Goal: Use online tool/utility: Use online tool/utility

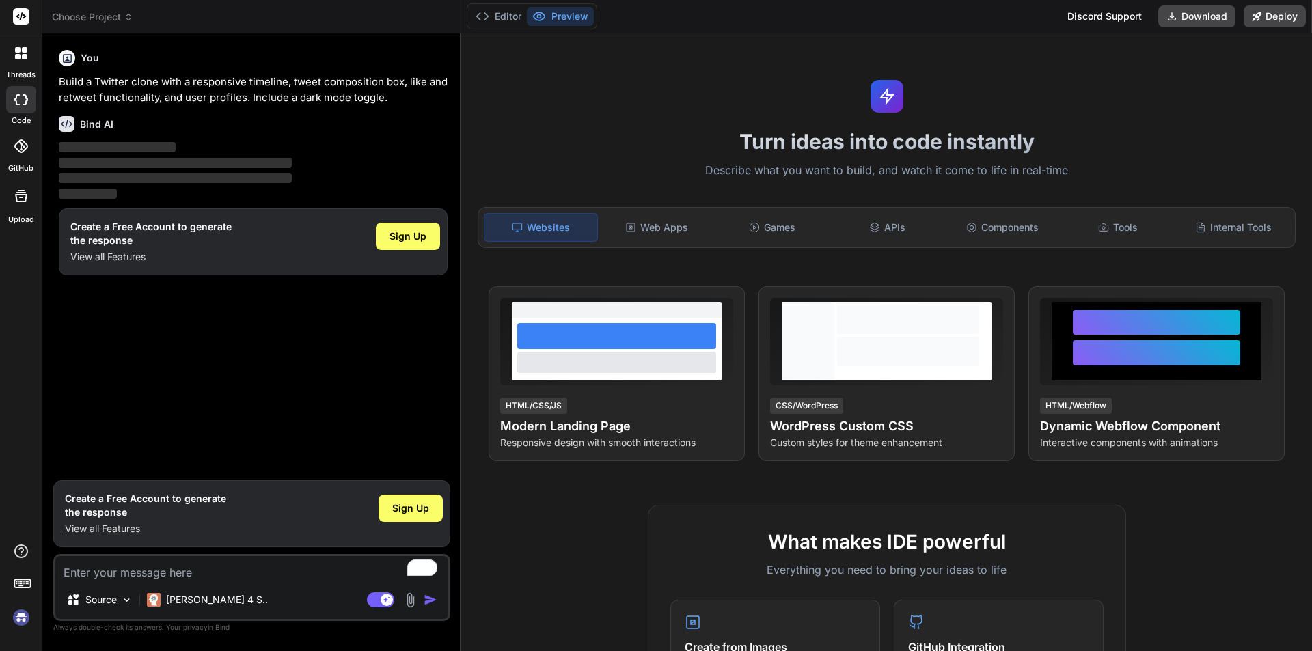
click at [126, 376] on div "You Build a Twitter clone with a responsive timeline, tweet composition box, li…" at bounding box center [253, 258] width 394 height 429
click at [124, 599] on img at bounding box center [127, 601] width 12 height 12
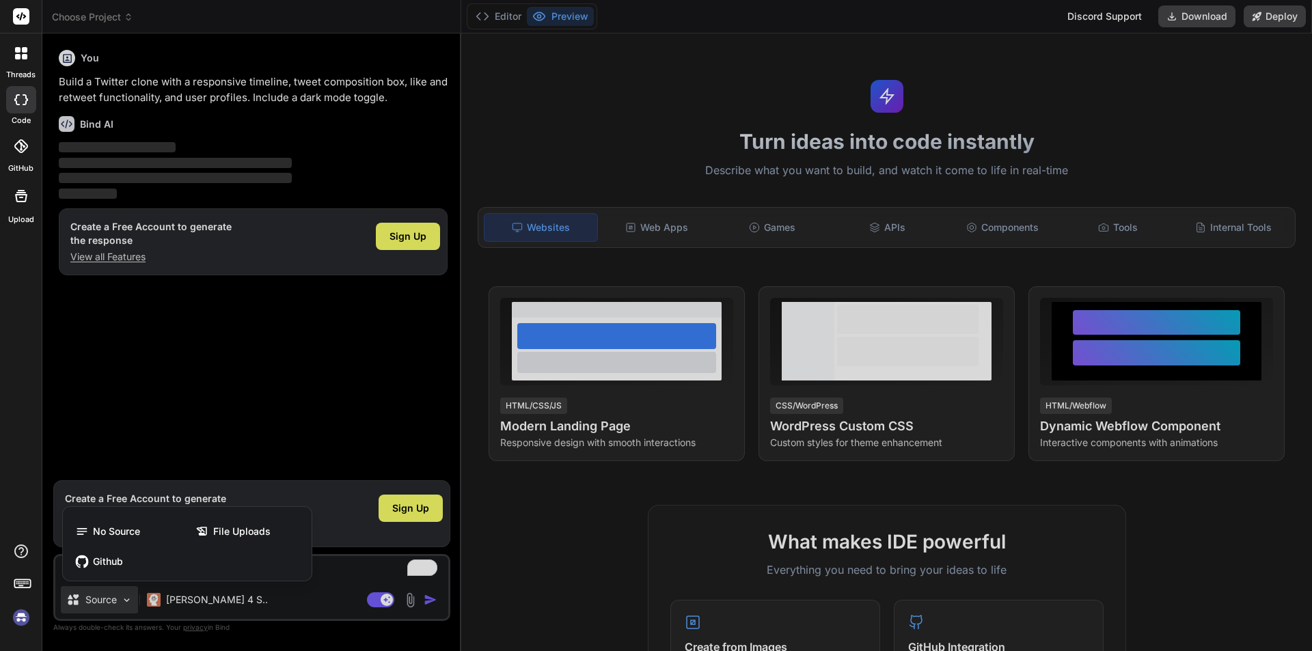
click at [124, 600] on div at bounding box center [656, 325] width 1312 height 651
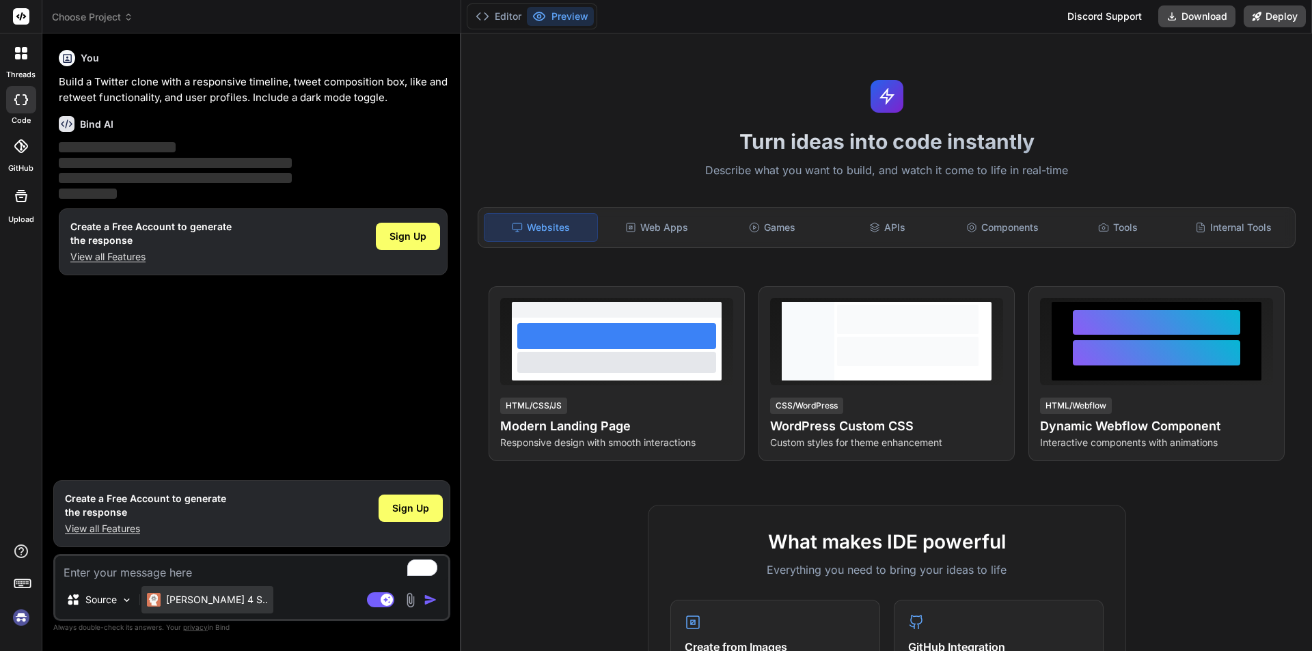
click at [156, 604] on img at bounding box center [154, 600] width 14 height 14
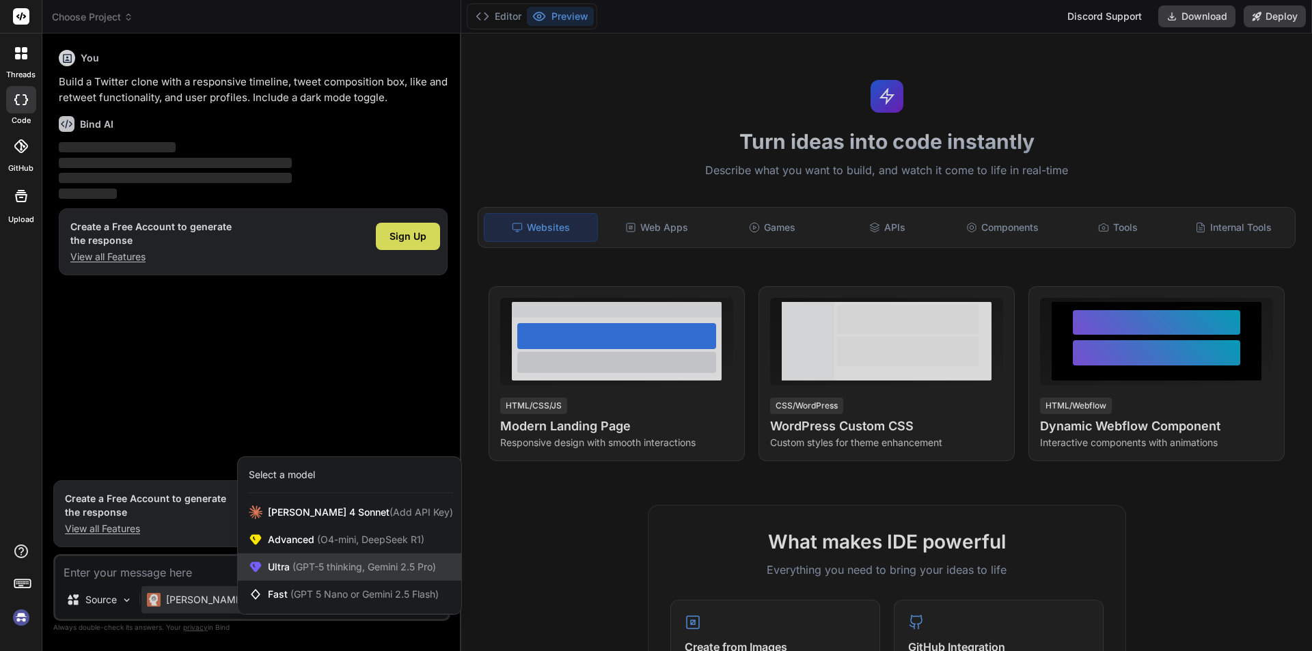
click at [327, 565] on span "(GPT-5 thinking, Gemini 2.5 Pro)" at bounding box center [363, 567] width 146 height 12
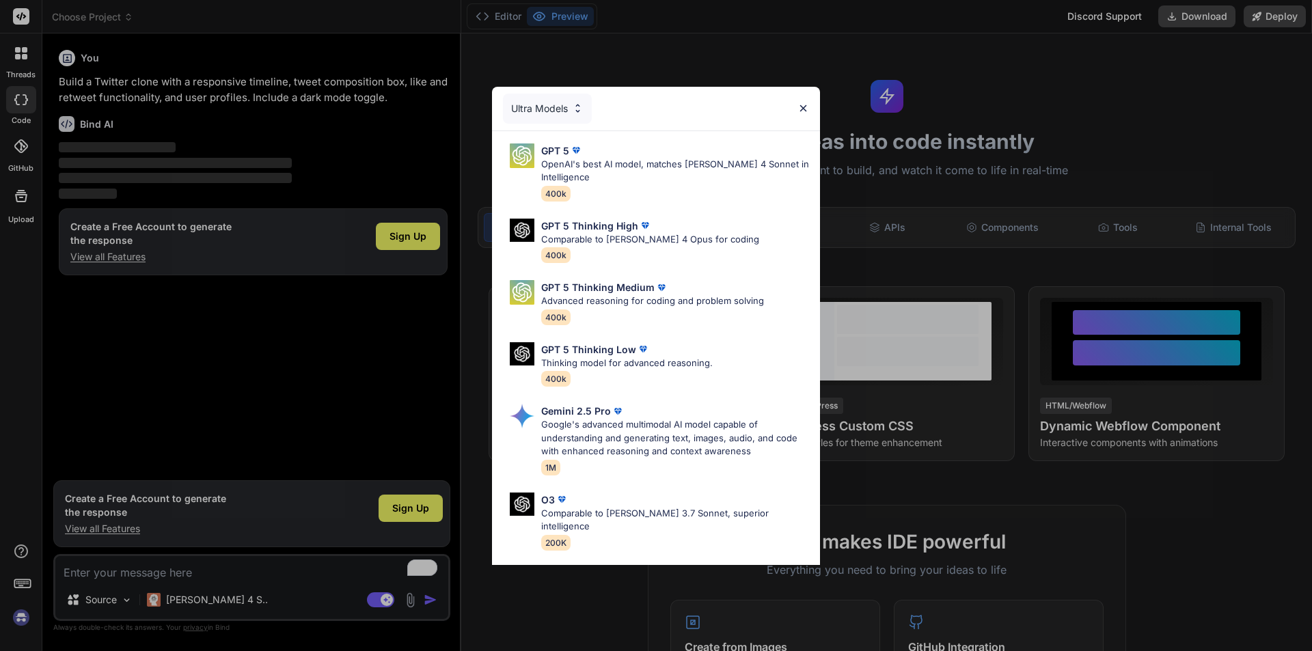
click at [561, 108] on div "Ultra Models" at bounding box center [547, 109] width 89 height 30
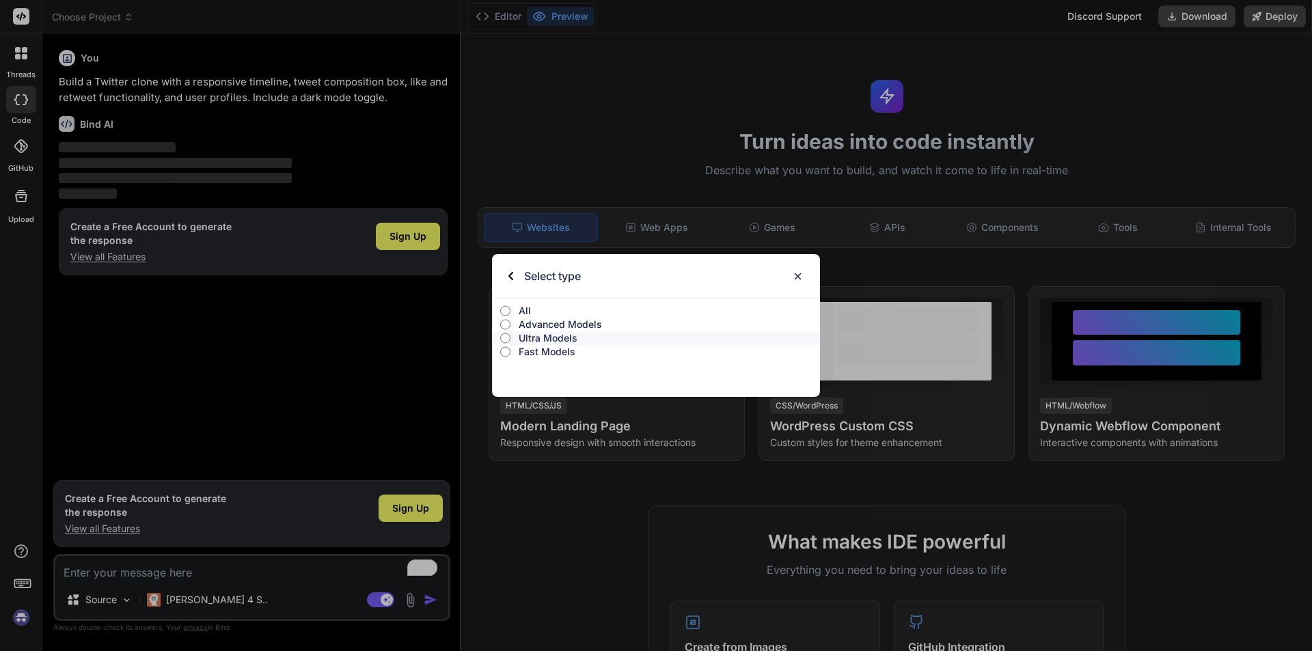
click at [794, 275] on img at bounding box center [798, 277] width 12 height 12
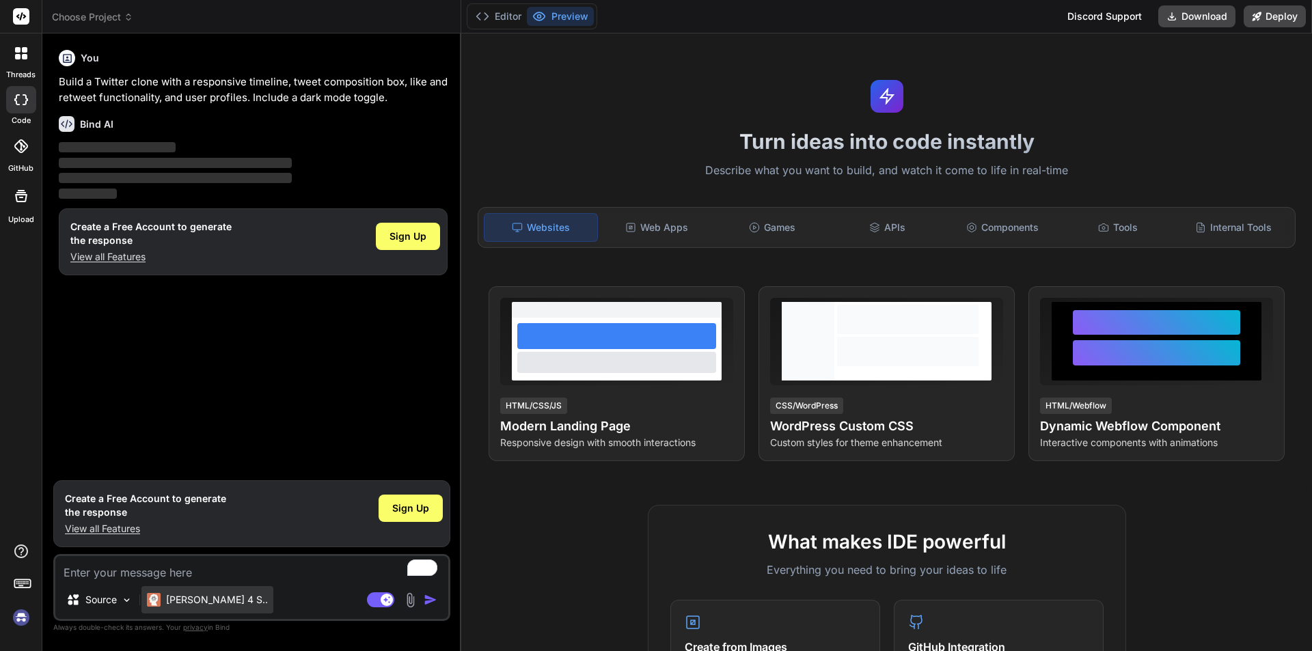
click at [207, 603] on p "[PERSON_NAME] 4 S.." at bounding box center [217, 600] width 102 height 14
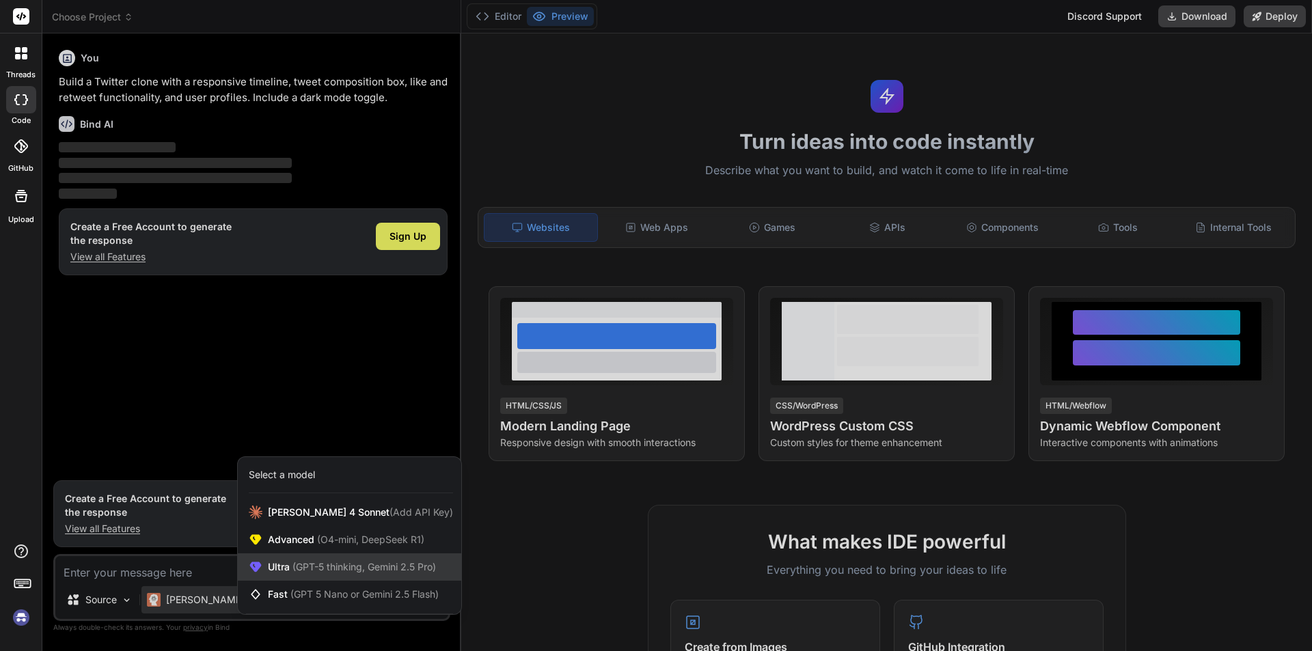
click at [363, 563] on span "(GPT-5 thinking, Gemini 2.5 Pro)" at bounding box center [363, 567] width 146 height 12
type textarea "x"
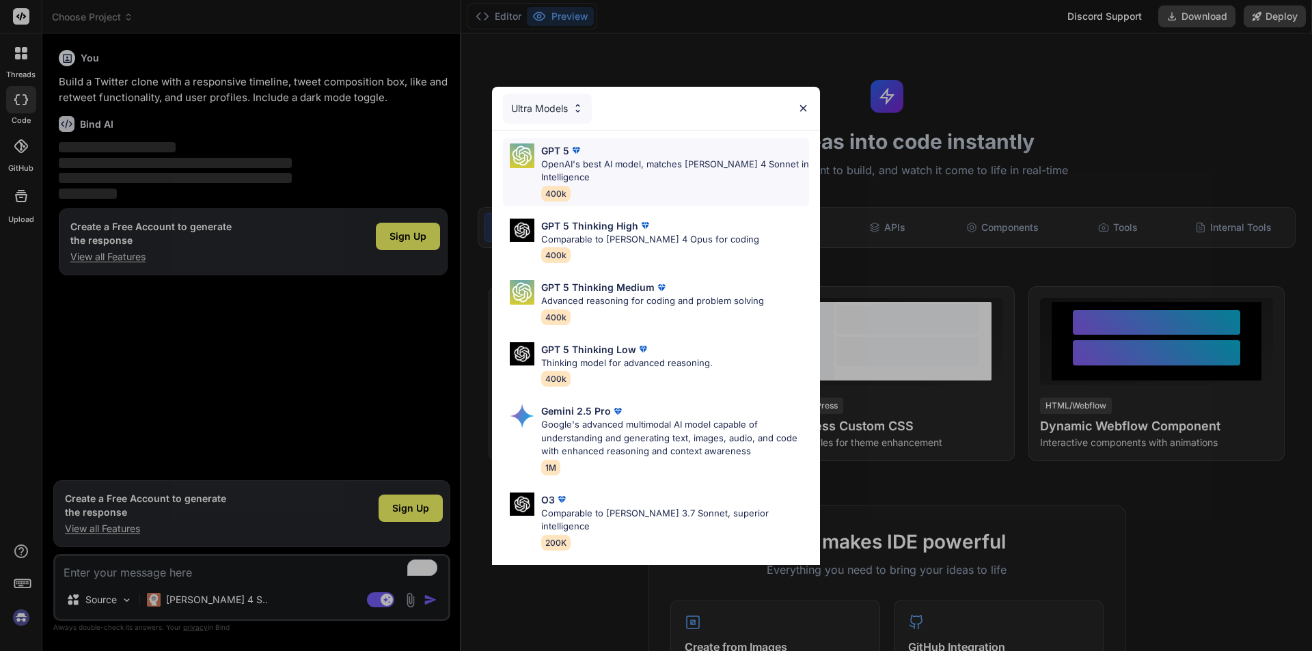
click at [699, 180] on p "OpenAI's best AI model, matches [PERSON_NAME] 4 Sonnet in Intelligence" at bounding box center [675, 171] width 268 height 27
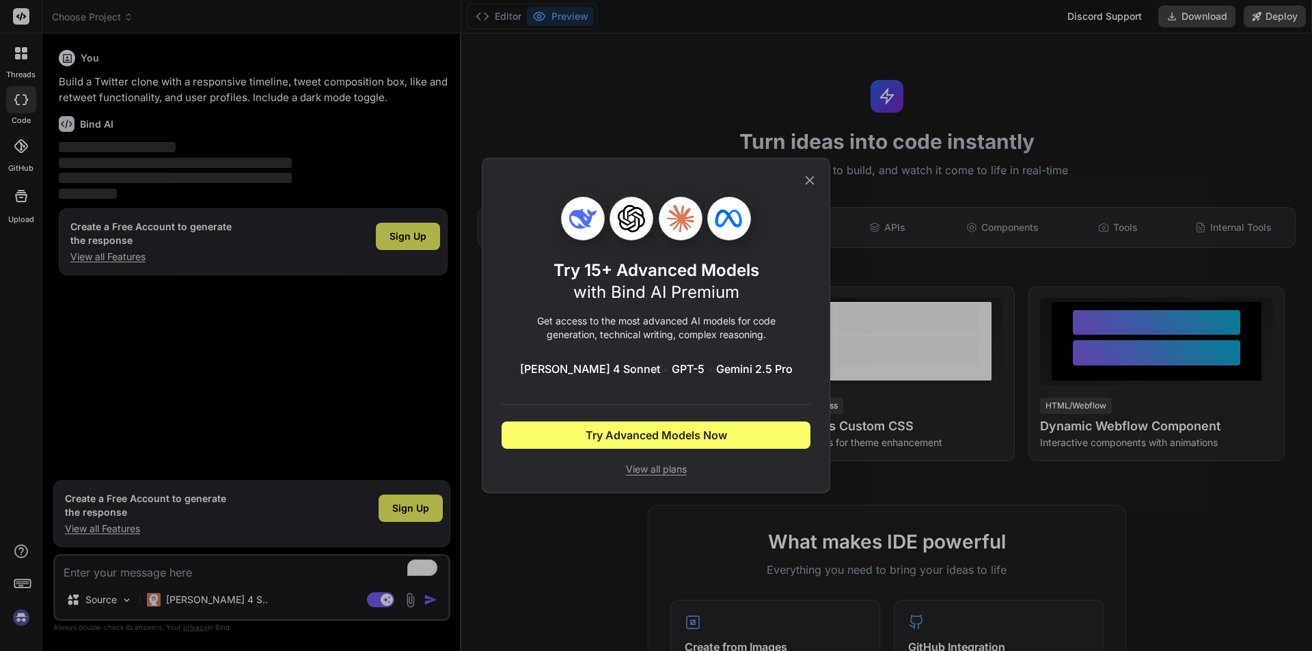
click at [812, 183] on icon at bounding box center [810, 180] width 9 height 9
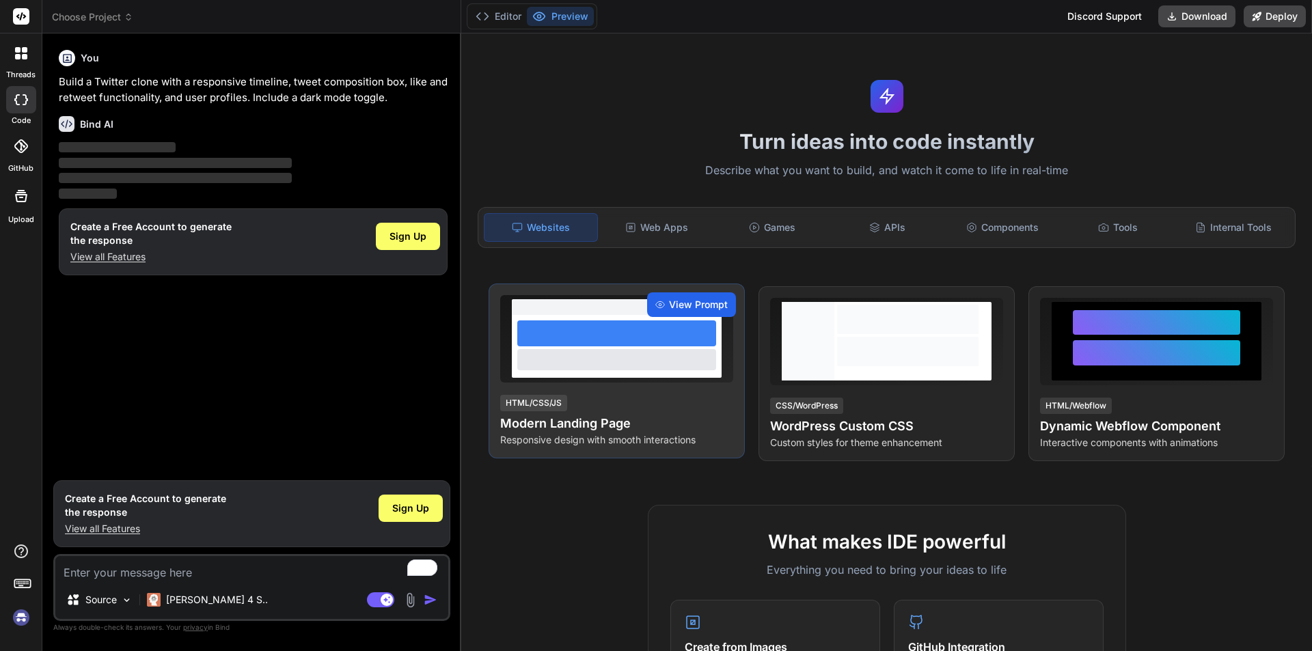
click at [690, 303] on span "View Prompt" at bounding box center [698, 305] width 59 height 14
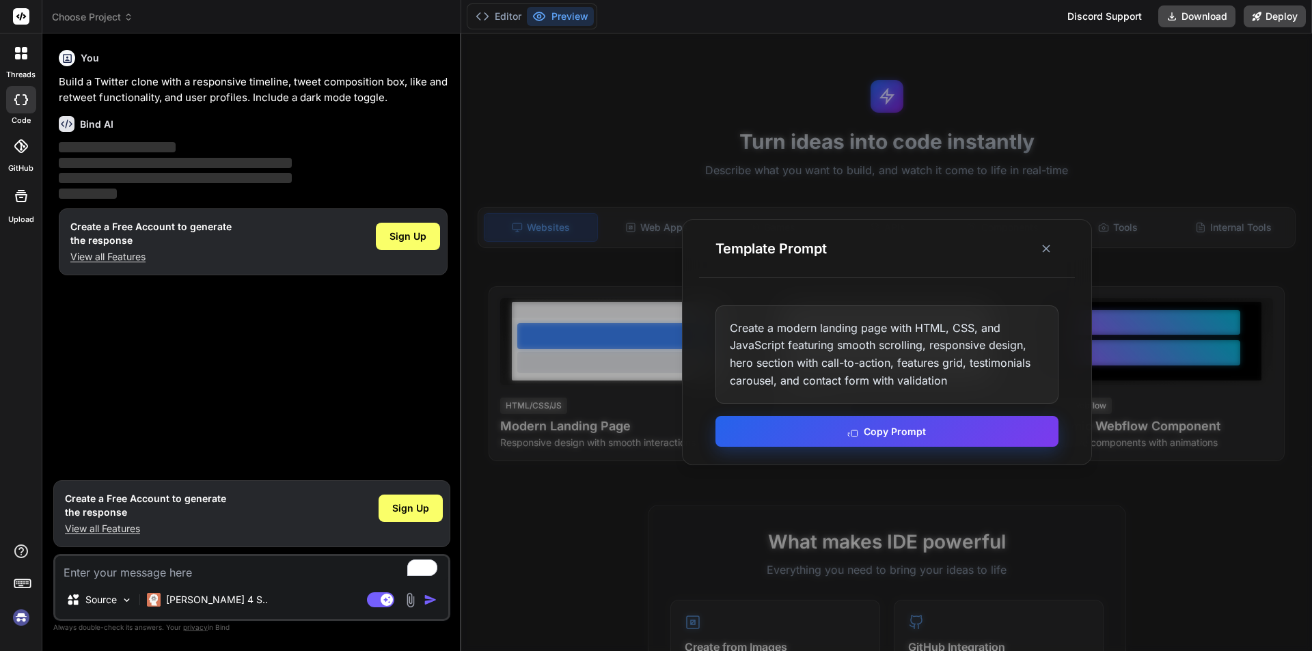
click at [916, 442] on button "Copy Prompt" at bounding box center [887, 431] width 343 height 31
